Goal: Information Seeking & Learning: Learn about a topic

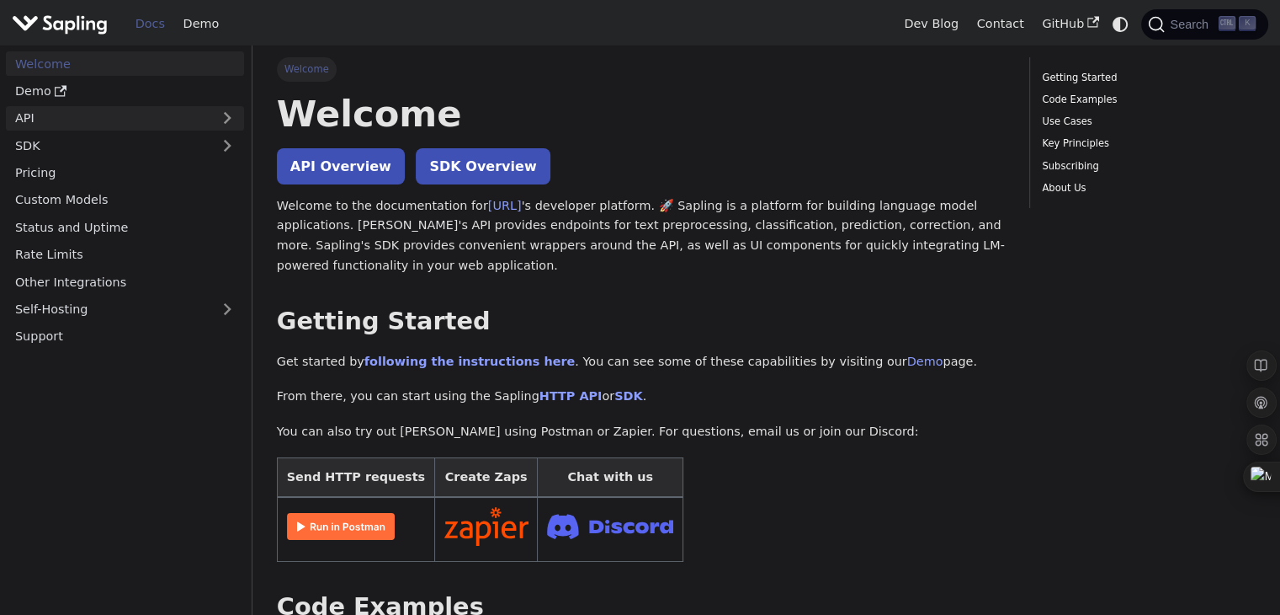
click at [145, 118] on link "API" at bounding box center [108, 118] width 205 height 24
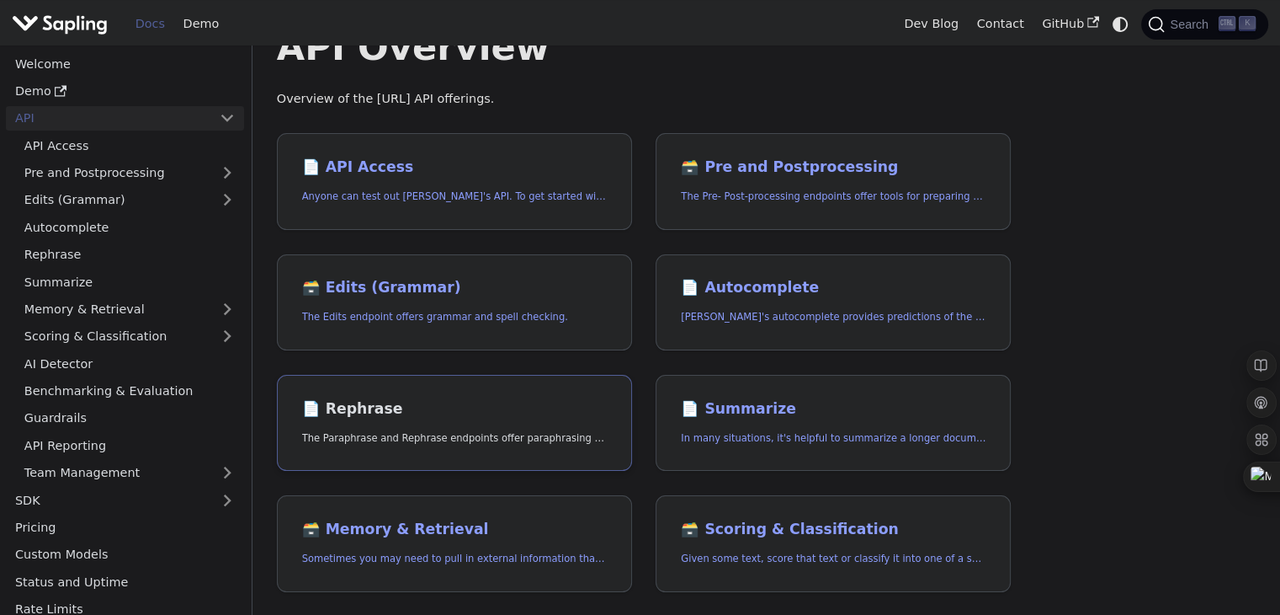
scroll to position [67, 0]
click at [464, 182] on link "📄️ API Access Anyone can test out [PERSON_NAME]'s API. To get started with the …" at bounding box center [454, 180] width 355 height 97
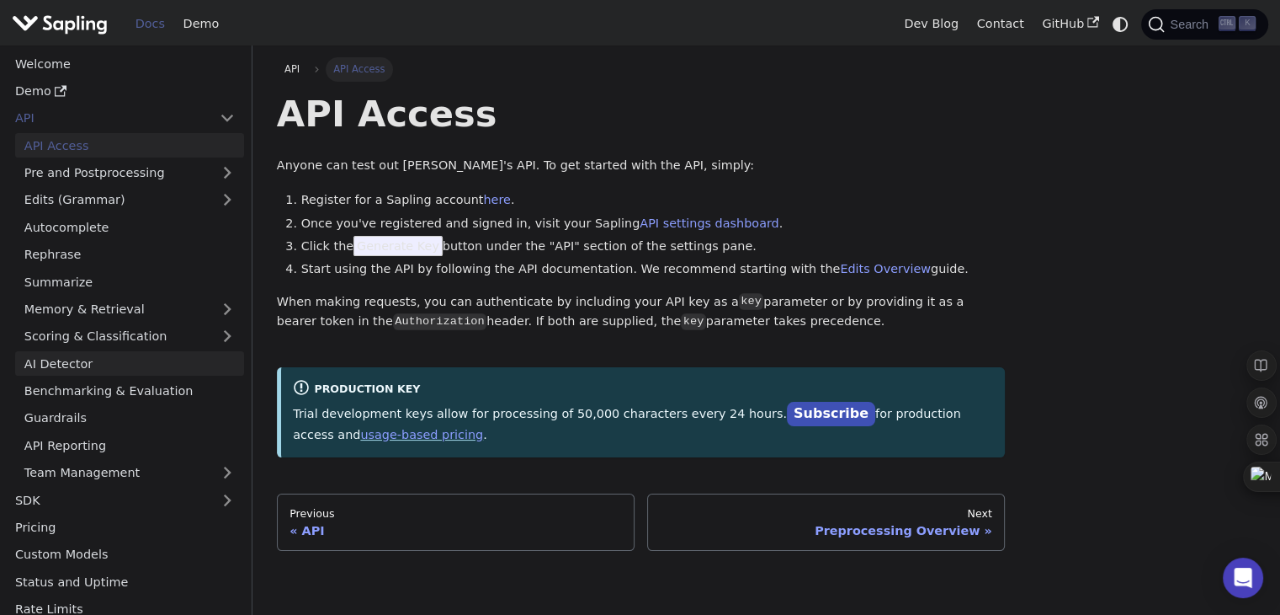
click at [165, 362] on link "AI Detector" at bounding box center [129, 363] width 229 height 24
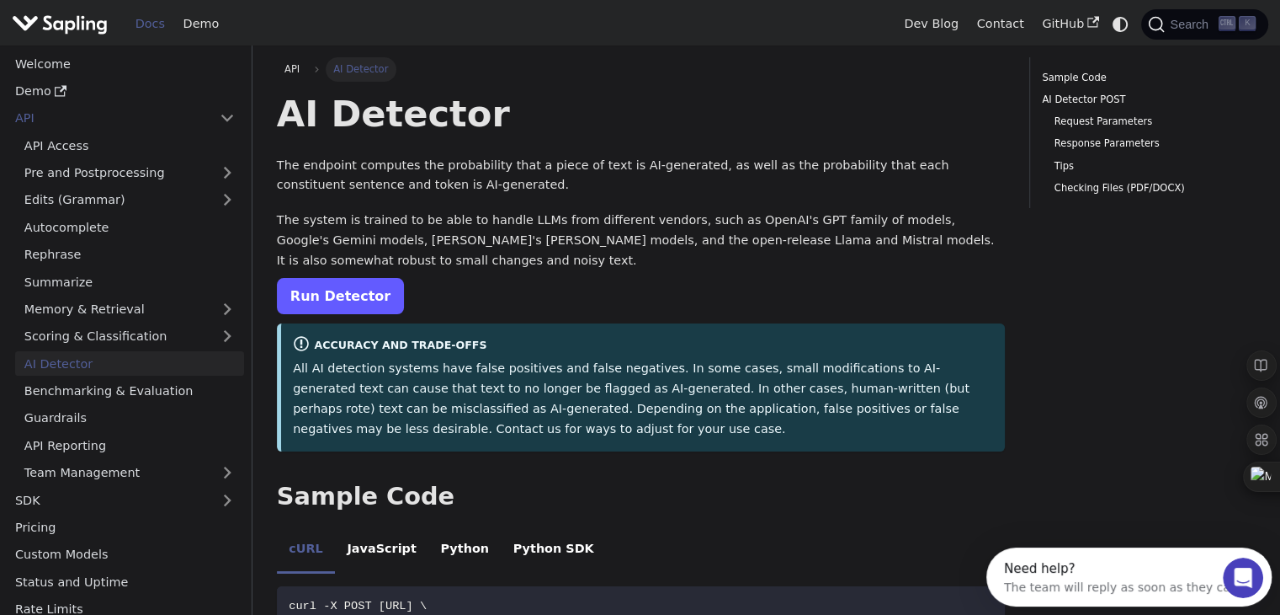
click at [350, 308] on link "Run Detector" at bounding box center [340, 296] width 127 height 36
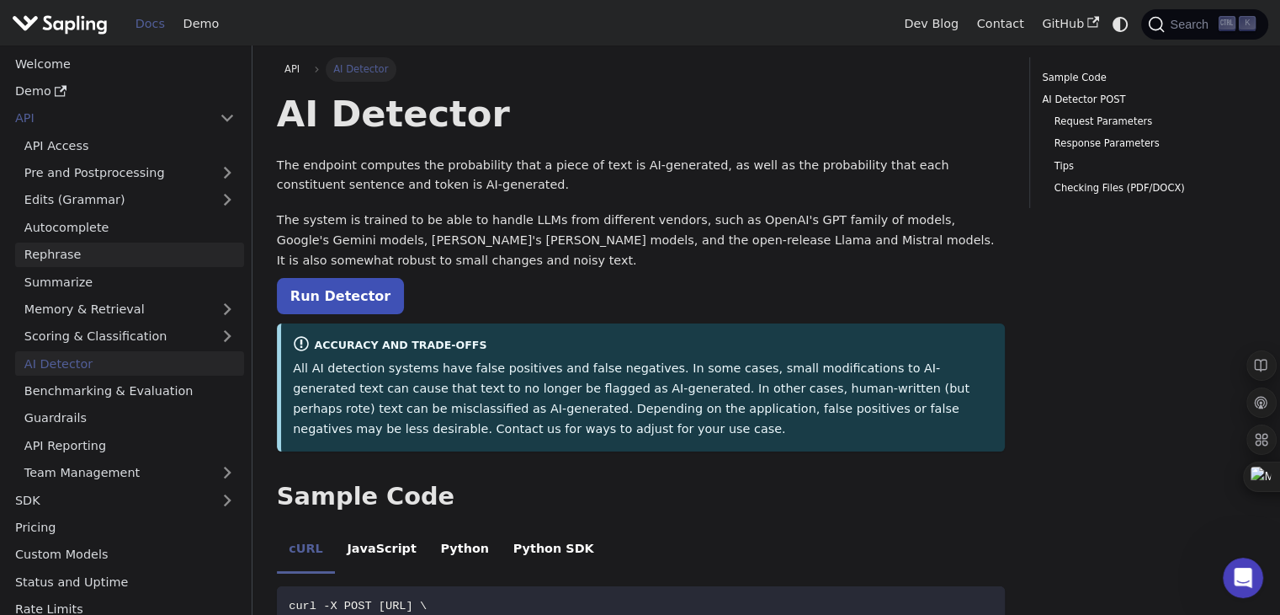
click at [113, 255] on link "Rephrase" at bounding box center [129, 254] width 229 height 24
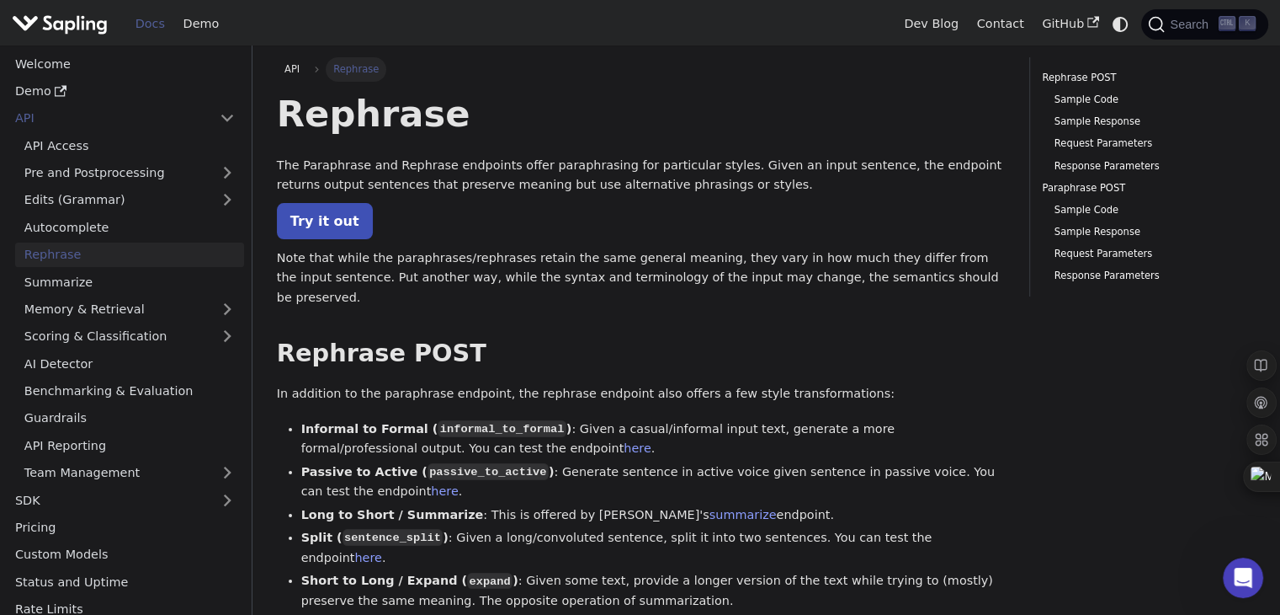
click at [324, 233] on link "Try it out" at bounding box center [325, 221] width 96 height 36
